Goal: Task Accomplishment & Management: Manage account settings

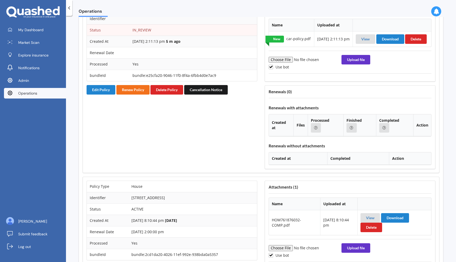
scroll to position [963, 0]
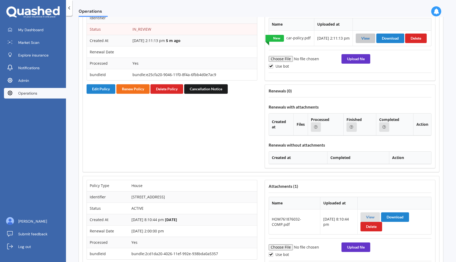
click at [364, 40] on link "View" at bounding box center [365, 38] width 8 height 4
click at [108, 94] on button "Edit Policy" at bounding box center [100, 88] width 29 height 9
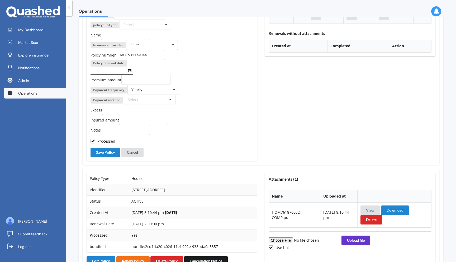
scroll to position [1081, 0]
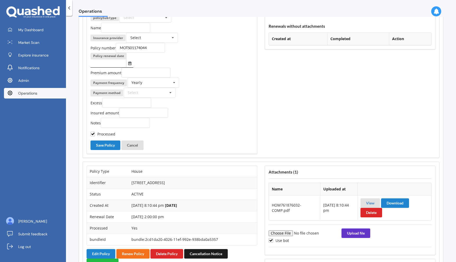
click at [151, 12] on input "text" at bounding box center [139, 7] width 51 height 9
type input "ve"
click at [145, 22] on div "Travel" at bounding box center [139, 17] width 51 height 10
click at [148, 12] on input "text" at bounding box center [139, 7] width 51 height 9
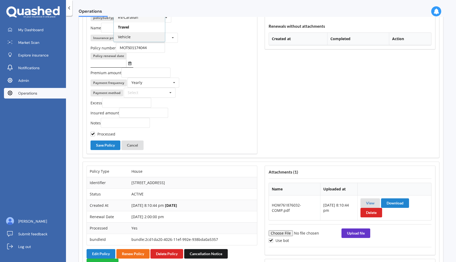
type input "v"
click at [134, 42] on div "Vehicle" at bounding box center [139, 37] width 51 height 10
click at [103, 150] on button "Save Policy" at bounding box center [105, 144] width 30 height 9
click at [121, 33] on input "text" at bounding box center [139, 28] width 49 height 10
click at [129, 20] on div "Select" at bounding box center [128, 18] width 11 height 4
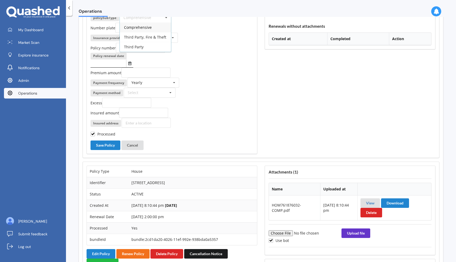
click at [130, 30] on span "Comprehensive" at bounding box center [138, 27] width 28 height 5
click at [130, 65] on icon "Select date" at bounding box center [129, 63] width 3 height 4
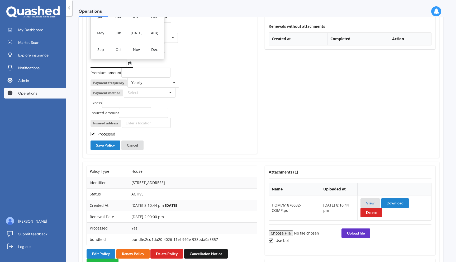
click at [139, 41] on div "Jul" at bounding box center [136, 33] width 18 height 17
click at [148, 41] on div "18" at bounding box center [148, 36] width 10 height 8
type input "18/07/2026"
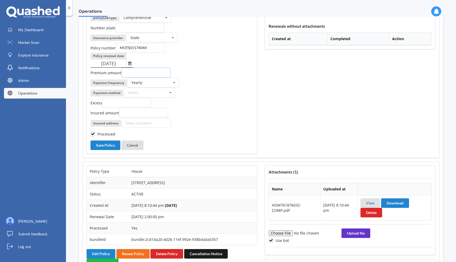
click at [135, 78] on input "number" at bounding box center [145, 72] width 49 height 10
paste input "77.93"
type input "77.93"
click at [144, 88] on div "Yearly Yearly Six-Monthly Quarterly Monthly Fortnightly Weekly One-Off" at bounding box center [153, 83] width 52 height 10
click at [145, 124] on span "Monthly" at bounding box center [139, 121] width 14 height 5
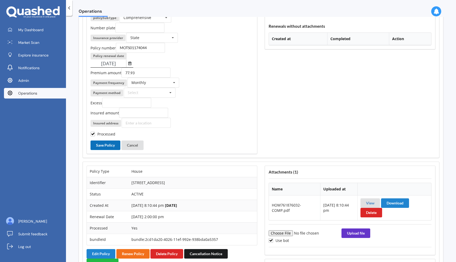
click at [108, 150] on button "Save Policy" at bounding box center [105, 144] width 30 height 9
click at [221, 53] on div "Policy number MOTS01174044" at bounding box center [171, 48] width 163 height 10
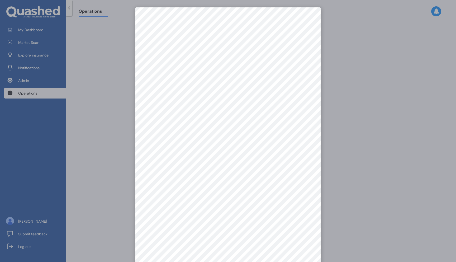
click at [119, 65] on div at bounding box center [228, 131] width 456 height 262
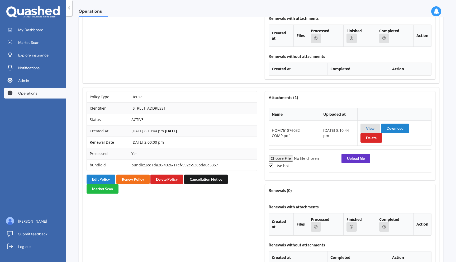
scroll to position [930, 0]
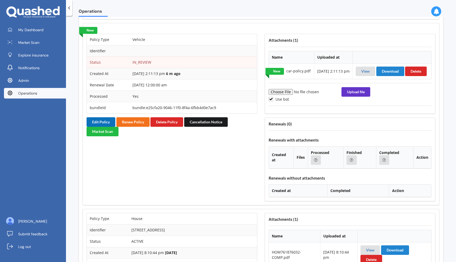
click at [103, 127] on button "Edit Policy" at bounding box center [100, 121] width 29 height 9
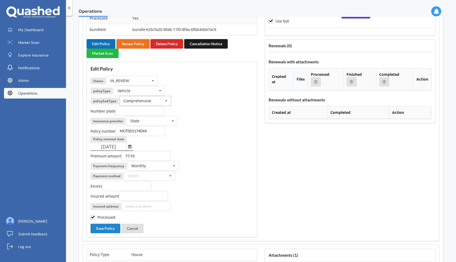
scroll to position [1016, 0]
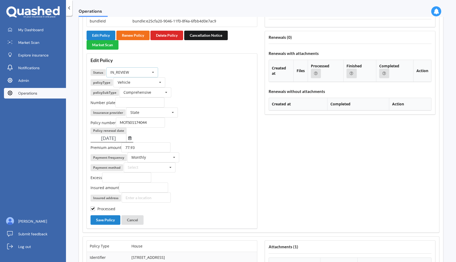
click at [138, 77] on div "IN_REVIEW ACTIVE EXPIRED FINISH_SETUP IN_REVIEW PROCESSING RENEWING INCOMPLETE …" at bounding box center [132, 72] width 52 height 10
click at [133, 117] on div "INCOMPLETE" at bounding box center [132, 112] width 51 height 10
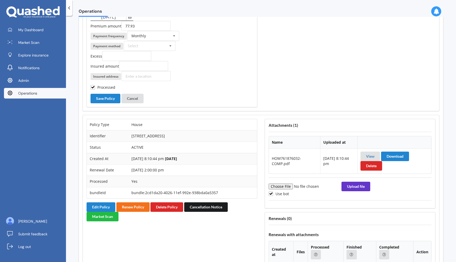
scroll to position [1139, 0]
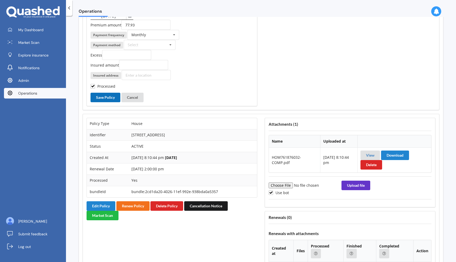
click at [110, 102] on button "Save Policy" at bounding box center [105, 97] width 30 height 9
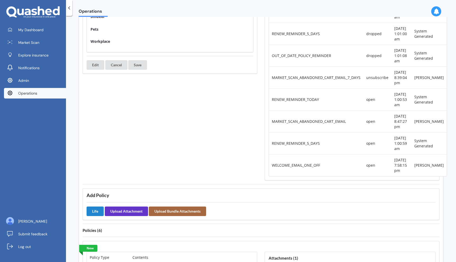
scroll to position [0, 0]
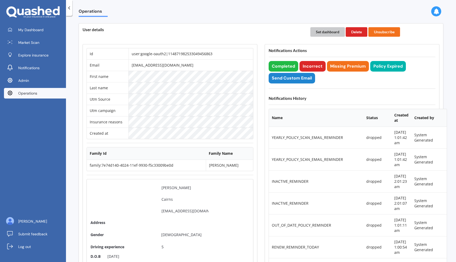
click at [326, 32] on button "Set dashboard" at bounding box center [327, 31] width 35 height 9
click at [35, 28] on span "My Dashboard" at bounding box center [30, 29] width 25 height 5
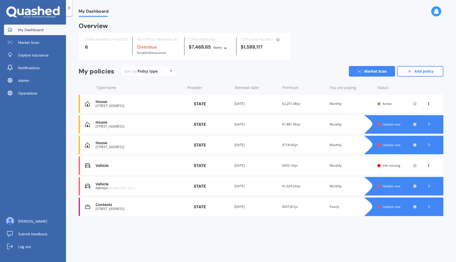
click at [134, 122] on div "House" at bounding box center [138, 122] width 87 height 4
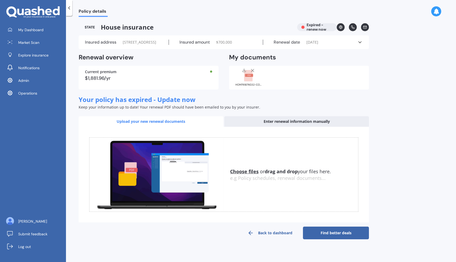
click at [359, 45] on icon at bounding box center [359, 42] width 5 height 5
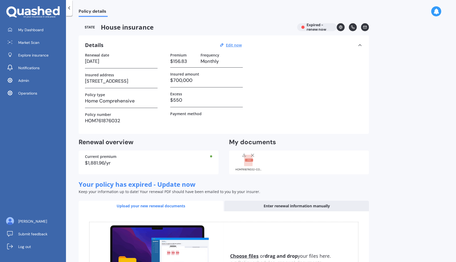
click at [245, 155] on icon at bounding box center [244, 155] width 4 height 4
click at [234, 46] on u "Edit now" at bounding box center [234, 44] width 16 height 5
select select "04"
select select "08"
select select "2024"
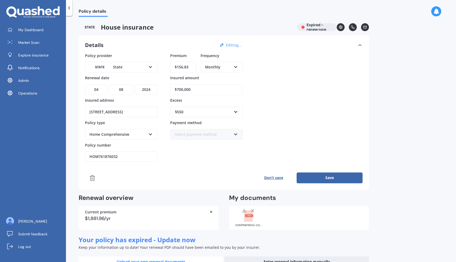
click at [91, 176] on icon at bounding box center [92, 177] width 4 height 5
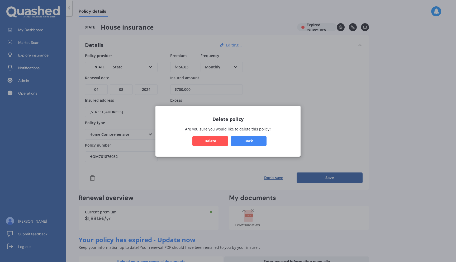
click at [206, 139] on button "Delete" at bounding box center [210, 141] width 36 height 10
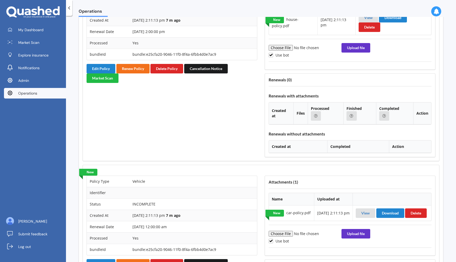
scroll to position [791, 0]
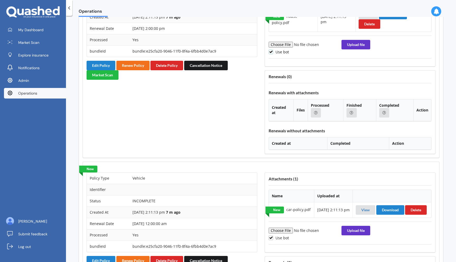
click at [284, 54] on label "Use bot" at bounding box center [278, 52] width 20 height 4
checkbox input "false"
click at [285, 47] on input "file" at bounding box center [304, 45] width 72 height 6
type input "C:\fakepath\HOM761876032-COMP.pdf"
click at [354, 49] on button "Upload file" at bounding box center [355, 44] width 29 height 9
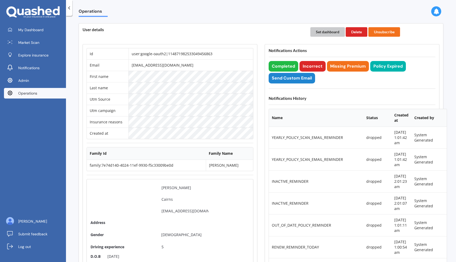
click at [317, 33] on button "Set dashboard" at bounding box center [327, 31] width 35 height 9
click at [36, 30] on span "My Dashboard" at bounding box center [30, 29] width 25 height 5
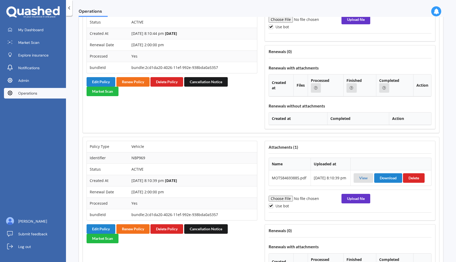
scroll to position [1175, 0]
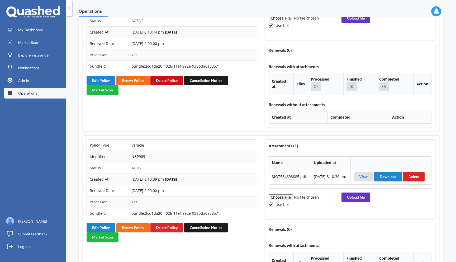
click at [169, 85] on button "Delete Policy" at bounding box center [166, 80] width 33 height 9
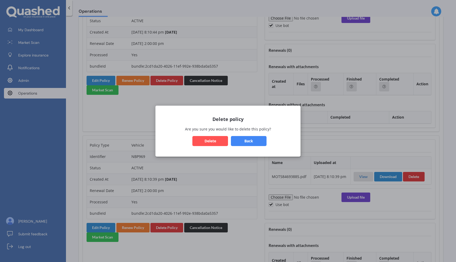
click at [216, 140] on button "Delete" at bounding box center [210, 141] width 36 height 10
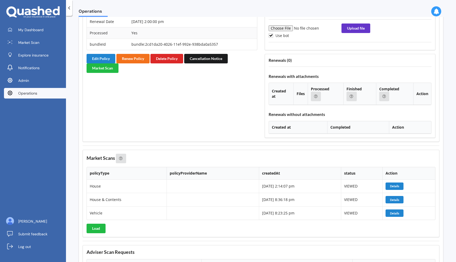
scroll to position [1226, 0]
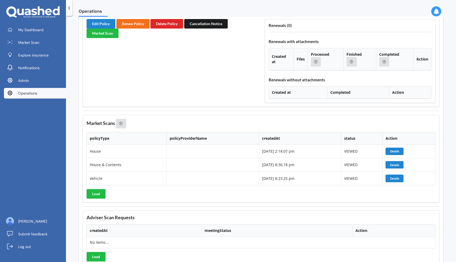
scroll to position [1411, 0]
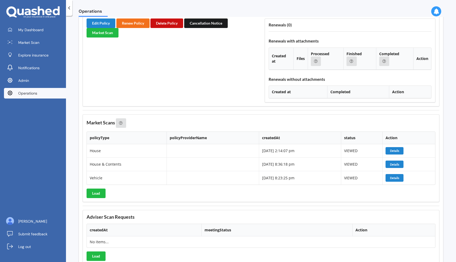
click at [166, 28] on button "Delete Policy" at bounding box center [166, 22] width 33 height 9
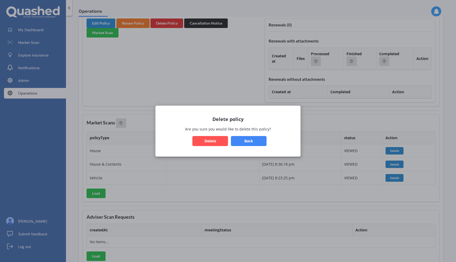
click at [201, 140] on button "Delete" at bounding box center [210, 141] width 36 height 10
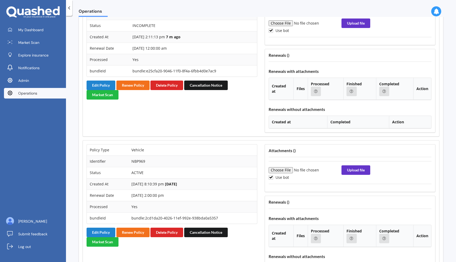
scroll to position [842, 0]
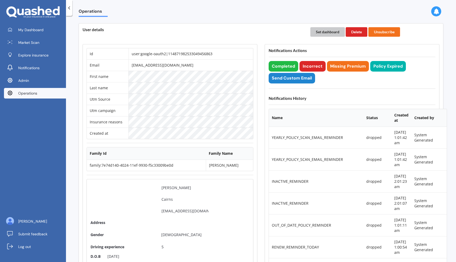
click at [320, 35] on button "Set dashboard" at bounding box center [327, 31] width 35 height 9
click at [36, 35] on div "My Dashboard Market Scan Explore insurance Notifications Admin Operations" at bounding box center [33, 63] width 66 height 76
click at [42, 30] on span "My Dashboard" at bounding box center [30, 29] width 25 height 5
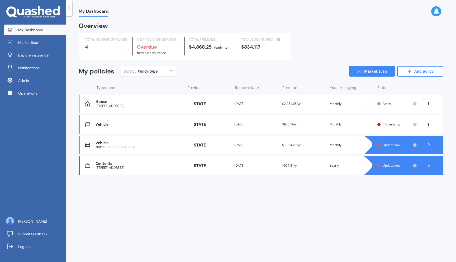
click at [120, 147] on span "NISSAN LEAF 2014" at bounding box center [120, 146] width 27 height 4
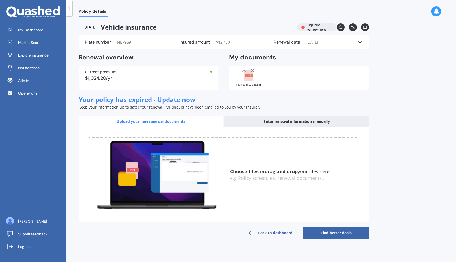
click at [174, 45] on div "Plate number NBP969 Insured amount $ 12,450 Renewal date [DATE] See more" at bounding box center [224, 42] width 290 height 14
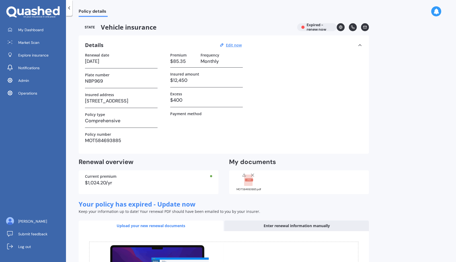
click at [93, 80] on h3 "NBP969" at bounding box center [121, 81] width 72 height 8
copy h3 "NBP969"
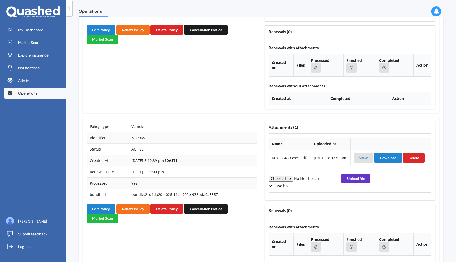
scroll to position [1062, 0]
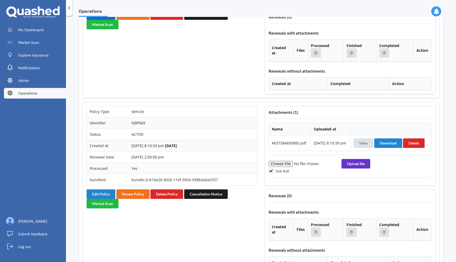
click at [106, 20] on button "Edit Policy" at bounding box center [100, 14] width 29 height 9
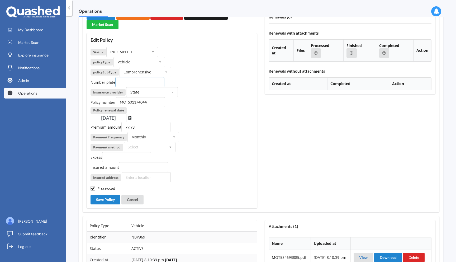
click at [128, 87] on input "text" at bounding box center [139, 82] width 49 height 10
paste input "NBP969"
type input "NBP969"
click at [192, 97] on div "Insurance provider State AA Tower AMI Initio State YOUI MAS FMG AMP Lumley NZI …" at bounding box center [171, 92] width 163 height 10
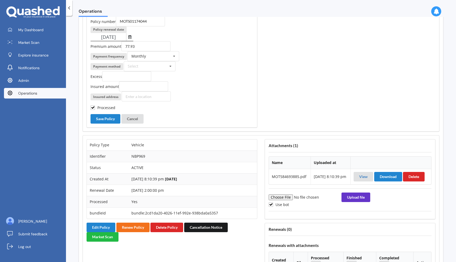
scroll to position [1145, 0]
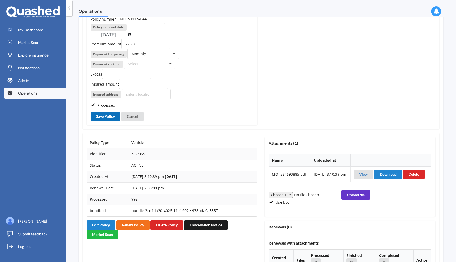
click at [106, 121] on button "Save Policy" at bounding box center [105, 116] width 30 height 9
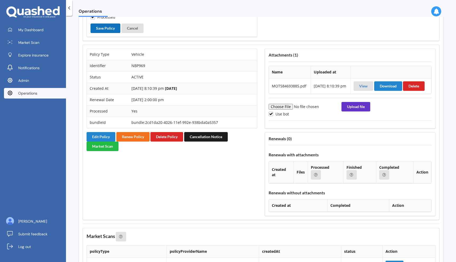
scroll to position [1245, 0]
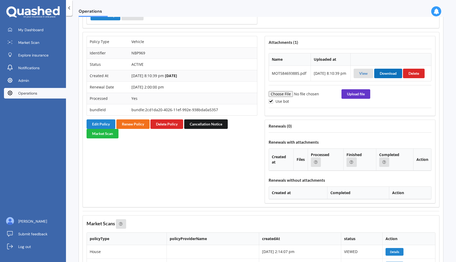
click at [390, 78] on button "Download" at bounding box center [388, 73] width 28 height 9
click at [170, 129] on button "Delete Policy" at bounding box center [166, 123] width 33 height 9
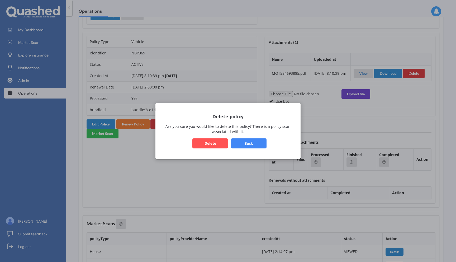
click at [240, 146] on button "Back" at bounding box center [249, 143] width 36 height 10
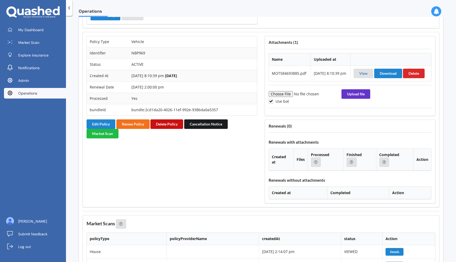
click at [176, 129] on button "Delete Policy" at bounding box center [166, 123] width 33 height 9
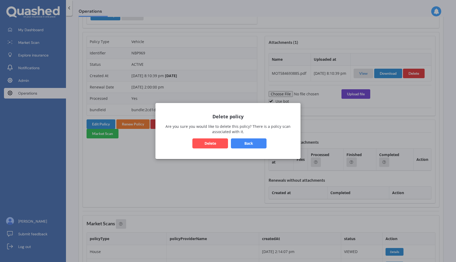
click at [215, 144] on button "Delete" at bounding box center [210, 143] width 36 height 10
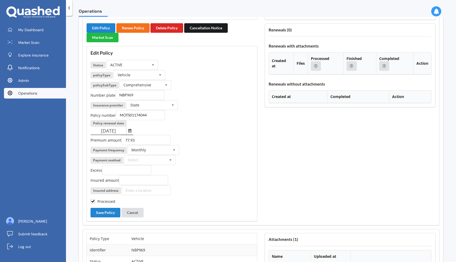
scroll to position [1037, 0]
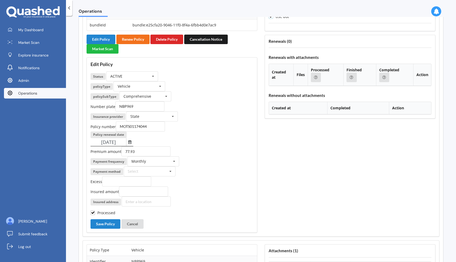
click at [278, 19] on label "Use bot" at bounding box center [278, 16] width 20 height 4
checkbox input "false"
click at [285, 12] on input "file" at bounding box center [304, 9] width 72 height 6
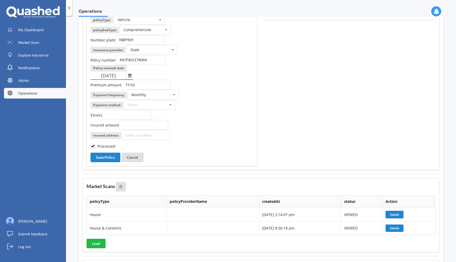
type input "C:\fakepath\MOT584693885.pdf"
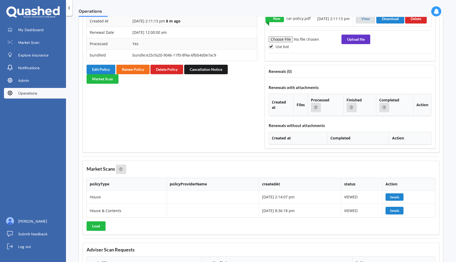
scroll to position [1011, 0]
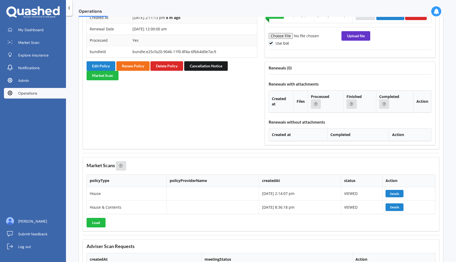
click at [284, 45] on label "Use bot" at bounding box center [278, 43] width 20 height 4
checkbox input "false"
click at [284, 39] on input "file" at bounding box center [304, 36] width 72 height 6
type input "C:\fakepath\MOT584693885.pdf"
click at [356, 41] on button "Upload file" at bounding box center [355, 35] width 29 height 9
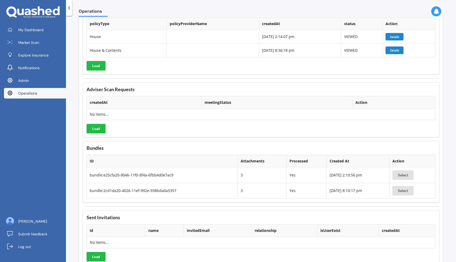
scroll to position [1205, 0]
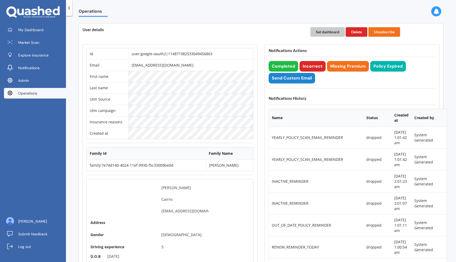
click at [323, 29] on button "Set dashboard" at bounding box center [327, 31] width 35 height 9
click at [34, 32] on span "My Dashboard" at bounding box center [30, 29] width 25 height 5
click at [282, 67] on button "Completed" at bounding box center [283, 66] width 30 height 11
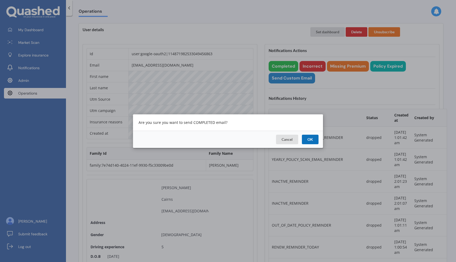
click at [310, 138] on button "OK" at bounding box center [310, 138] width 17 height 9
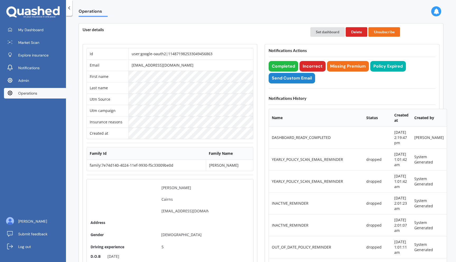
click at [41, 94] on link "Operations" at bounding box center [35, 93] width 62 height 11
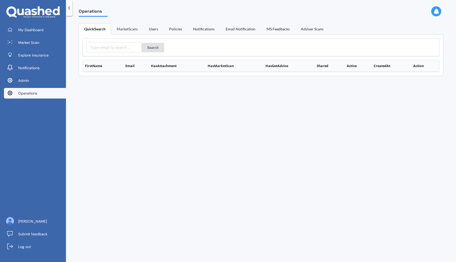
click at [126, 28] on link "MarketScans" at bounding box center [127, 28] width 32 height 11
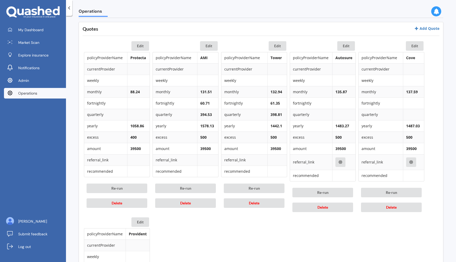
scroll to position [242, 0]
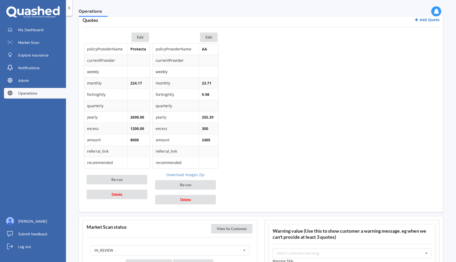
scroll to position [253, 0]
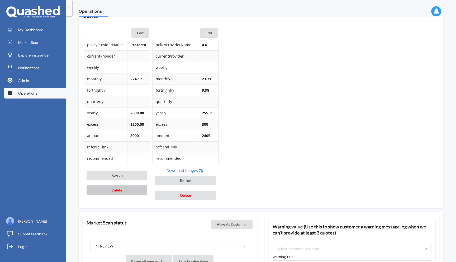
click at [136, 193] on button "Delete" at bounding box center [116, 189] width 61 height 9
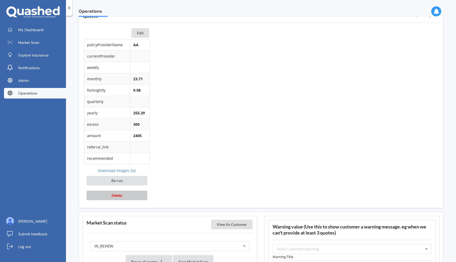
scroll to position [327, 0]
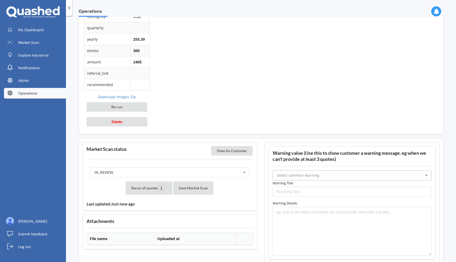
click at [318, 174] on input "text" at bounding box center [352, 174] width 158 height 9
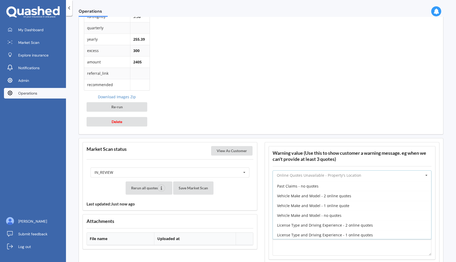
scroll to position [136, 0]
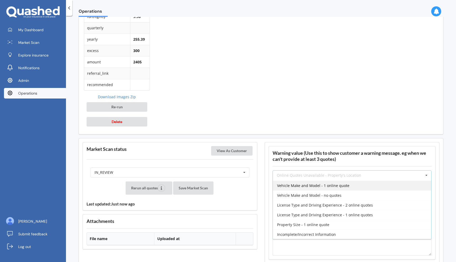
click at [322, 189] on div "Vehicle Make and Model - 1 online quote" at bounding box center [352, 185] width 158 height 10
type input "Vehicle Make and Model - 1 online quote"
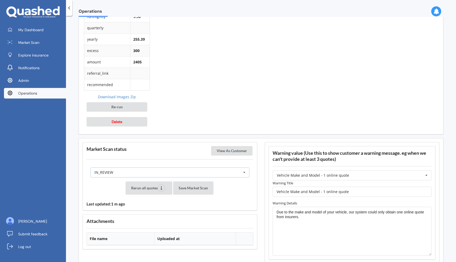
click at [192, 175] on div "IN_REVIEW READY PENDING VIEWED ABANDONED IN_REVIEW" at bounding box center [169, 172] width 159 height 10
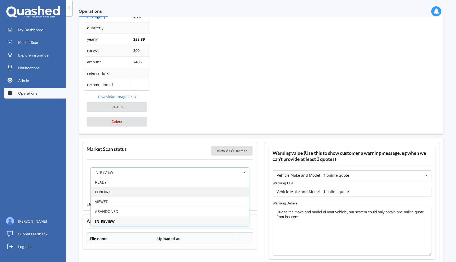
click at [184, 190] on div "PENDING" at bounding box center [170, 192] width 158 height 10
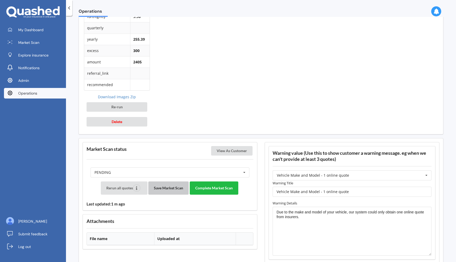
click at [166, 189] on button "Save Market Scan" at bounding box center [168, 187] width 40 height 13
click at [224, 188] on button "Complete Market Scan" at bounding box center [214, 187] width 49 height 13
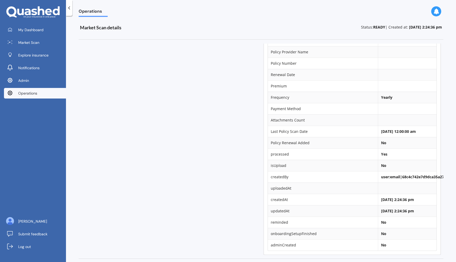
scroll to position [0, 0]
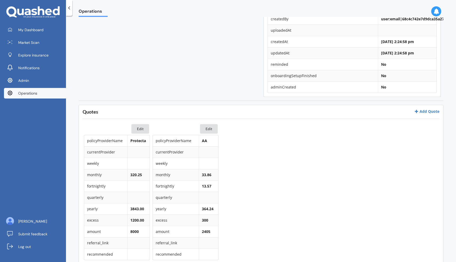
scroll to position [233, 0]
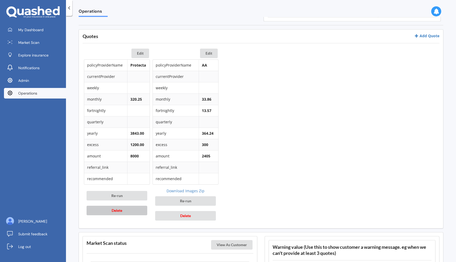
click at [135, 211] on button "Delete" at bounding box center [116, 209] width 61 height 9
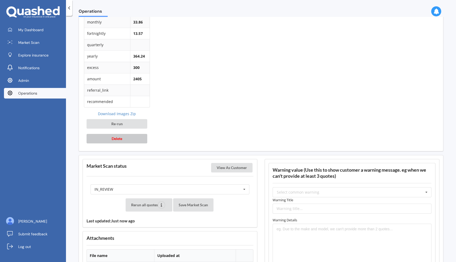
scroll to position [313, 0]
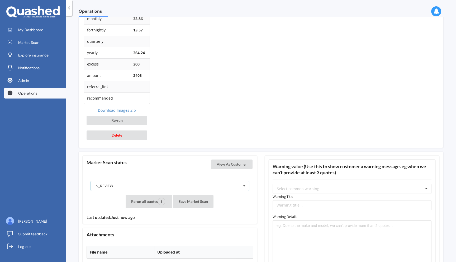
click at [182, 185] on div "IN_REVIEW READY PENDING VIEWED ABANDONED IN_REVIEW" at bounding box center [169, 186] width 159 height 10
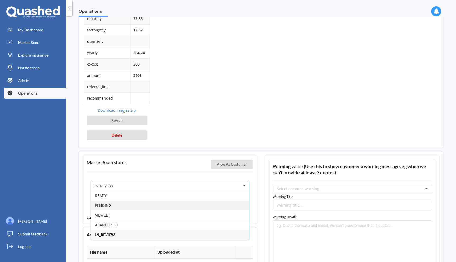
click at [175, 204] on div "PENDING" at bounding box center [170, 205] width 158 height 10
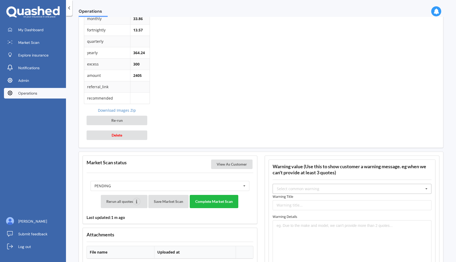
click at [285, 187] on div "Select common warning" at bounding box center [298, 189] width 42 height 4
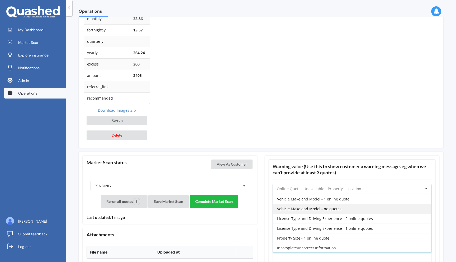
scroll to position [128, 0]
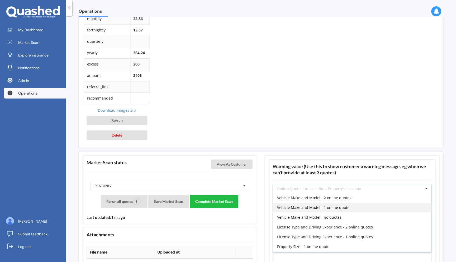
click at [301, 209] on span "Vehicle Make and Model - 1 online quote" at bounding box center [313, 207] width 72 height 5
type input "Vehicle Make and Model - 1 online quote"
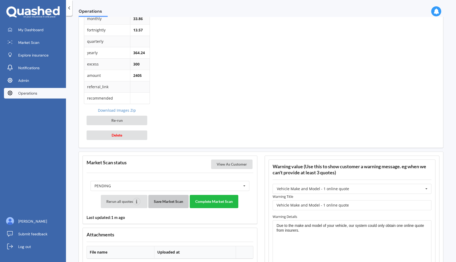
click at [173, 205] on button "Save Market Scan" at bounding box center [168, 201] width 40 height 13
click at [212, 203] on button "Complete Market Scan" at bounding box center [214, 201] width 49 height 13
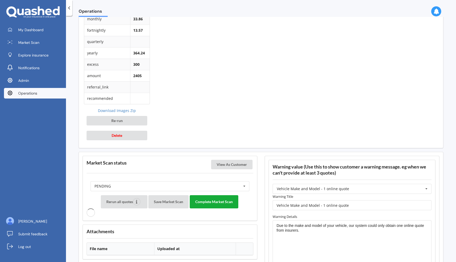
scroll to position [313, 0]
